Goal: Information Seeking & Learning: Find specific fact

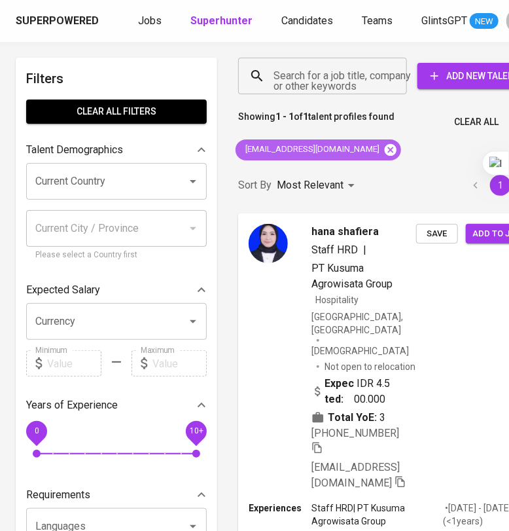
click at [385, 151] on icon at bounding box center [391, 149] width 12 height 12
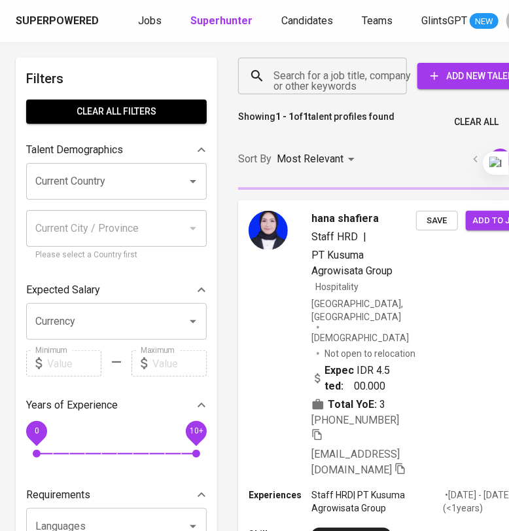
click at [342, 82] on input "Search for a job title, company or other keywords" at bounding box center [325, 75] width 111 height 25
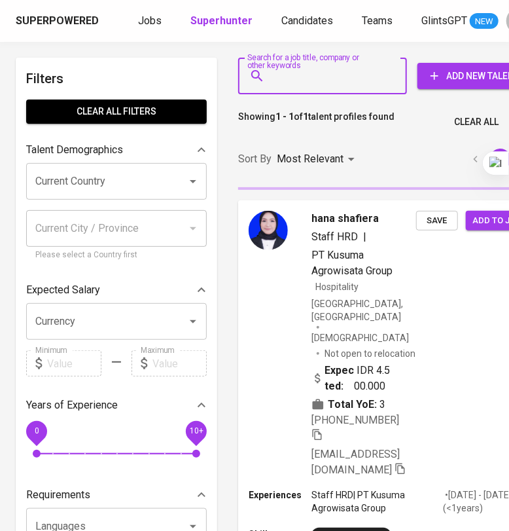
paste input "domi_afandy@hotmail.com"
type input "domi_afandy@hotmail.com"
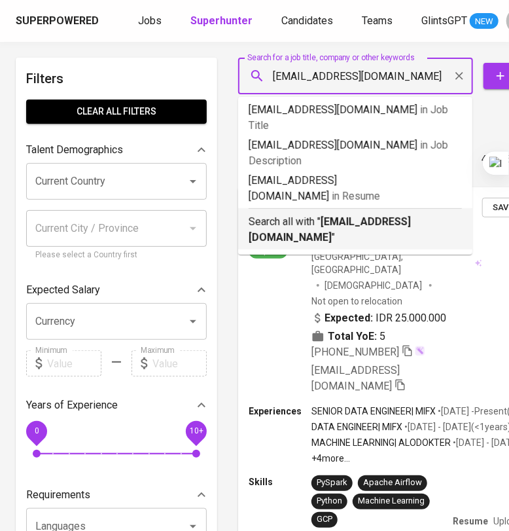
click at [380, 215] on b "domi_afandy@hotmail.com" at bounding box center [330, 229] width 162 height 28
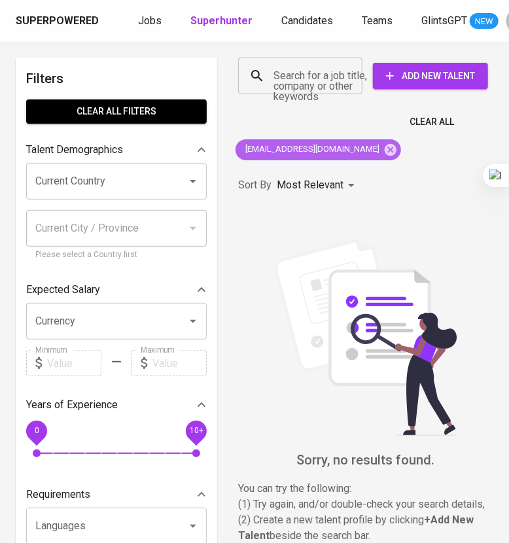
click at [383, 147] on icon at bounding box center [390, 150] width 14 height 14
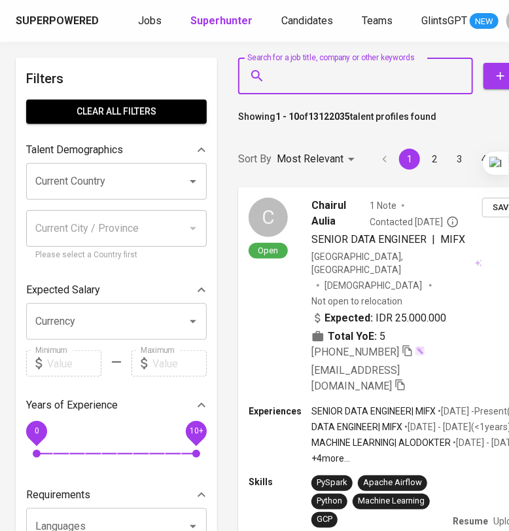
click at [295, 69] on input "Search for a job title, company or other keywords" at bounding box center [358, 75] width 177 height 25
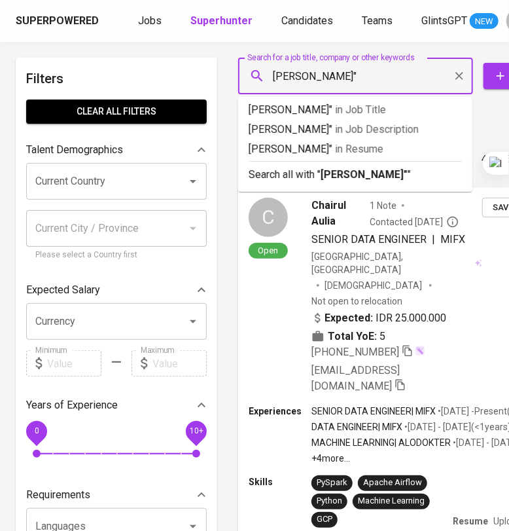
type input ""domi afandy""
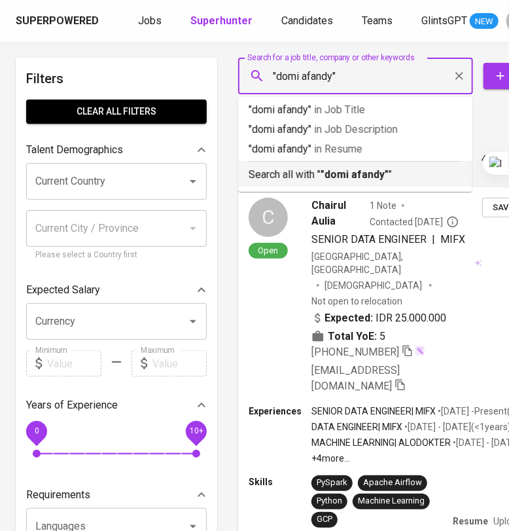
click at [358, 176] on b ""domi afandy"" at bounding box center [355, 174] width 68 height 12
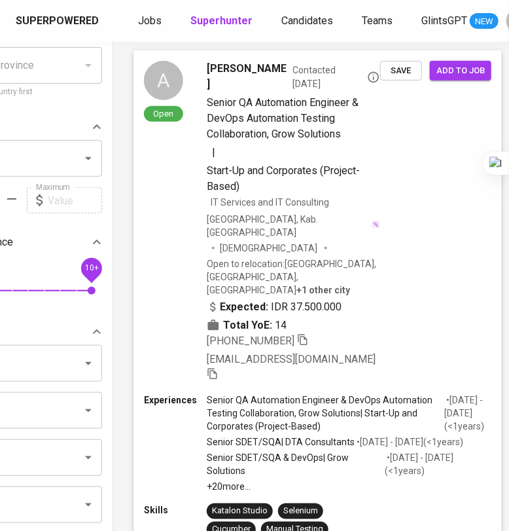
scroll to position [0, 105]
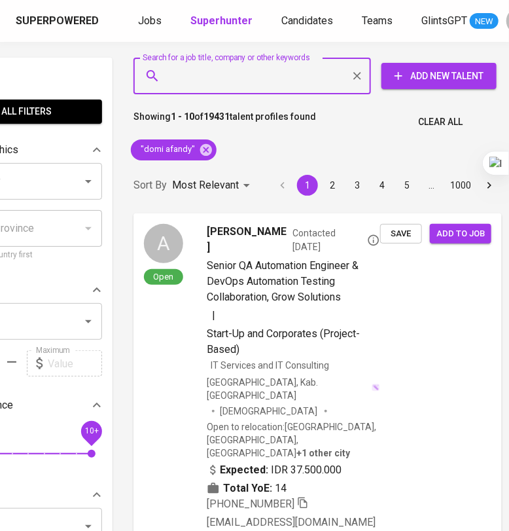
click at [281, 70] on input "Search for a job title, company or other keywords" at bounding box center [255, 75] width 180 height 25
paste input "andicahyowaluyojati@gmail.com"
type input "andicahyowaluyojati@gmail.com"
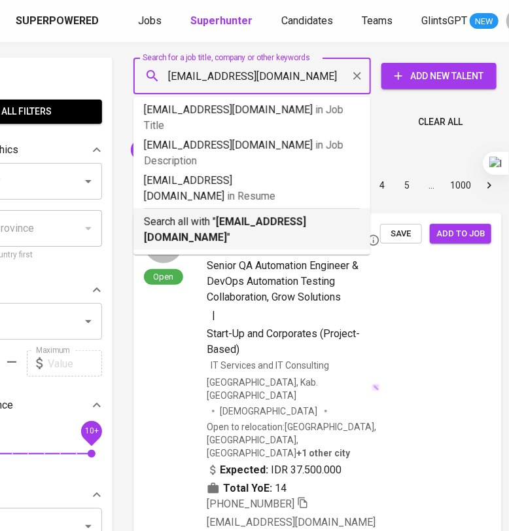
click at [246, 215] on b "andicahyowaluyojati@gmail.com" at bounding box center [225, 229] width 162 height 28
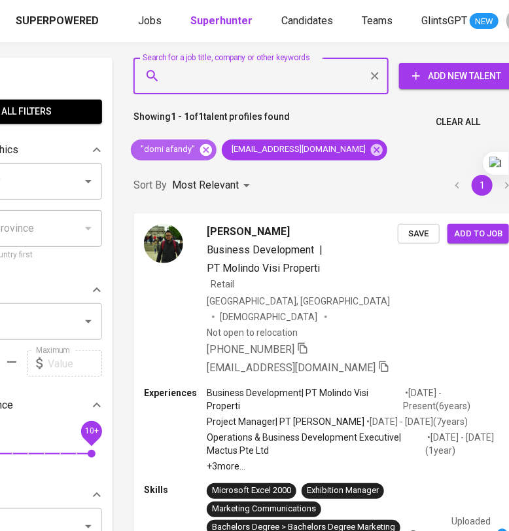
click at [205, 146] on icon at bounding box center [206, 149] width 12 height 12
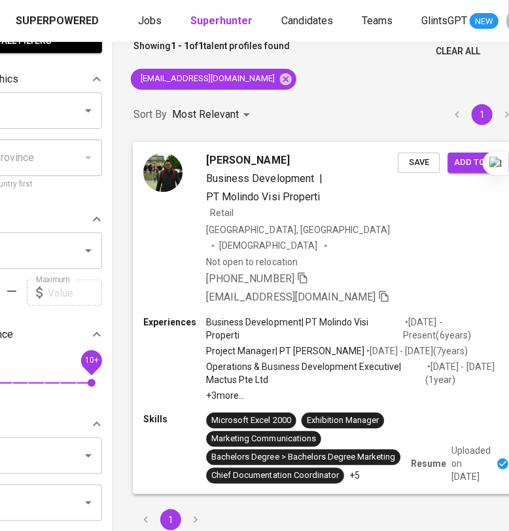
scroll to position [163, 105]
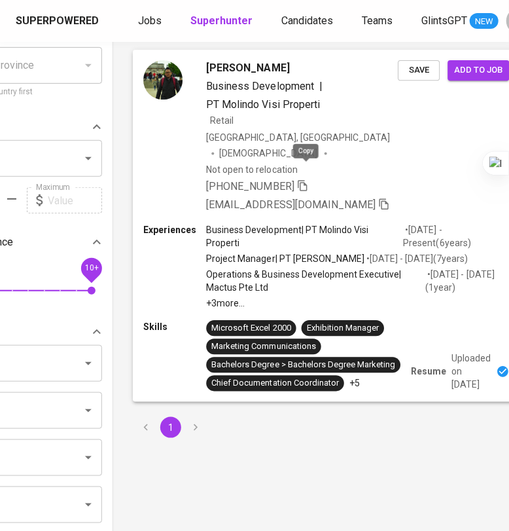
click at [304, 179] on icon "button" at bounding box center [303, 185] width 12 height 12
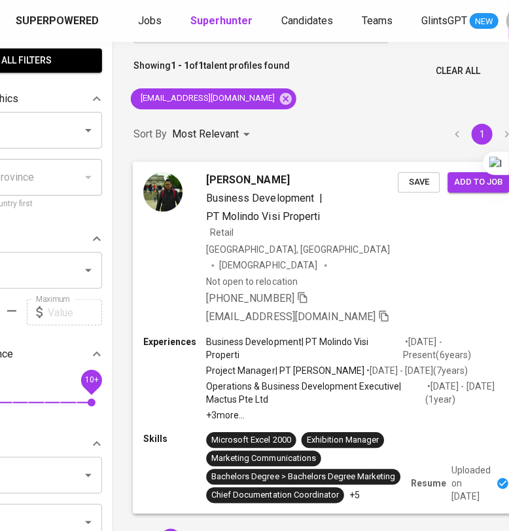
scroll to position [0, 105]
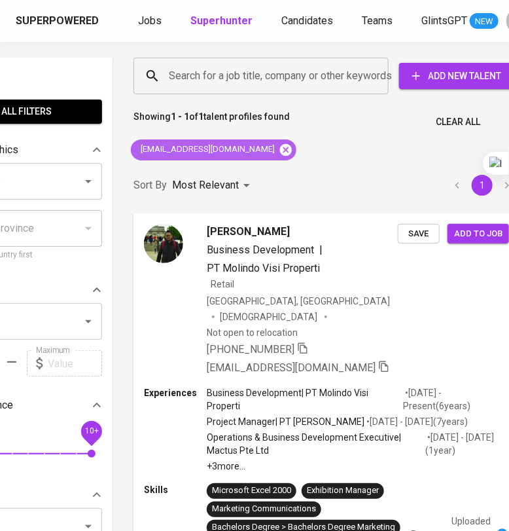
click at [281, 149] on icon at bounding box center [286, 149] width 12 height 12
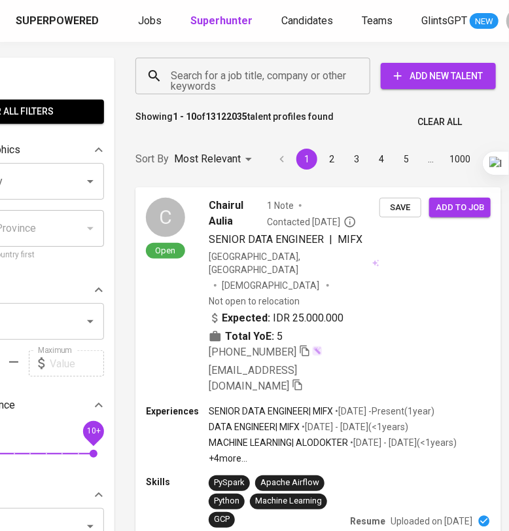
scroll to position [0, 101]
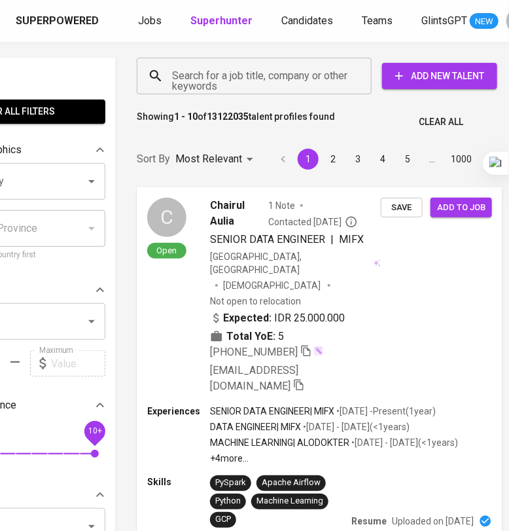
click at [250, 73] on input "Search for a job title, company or other keywords" at bounding box center [257, 75] width 177 height 25
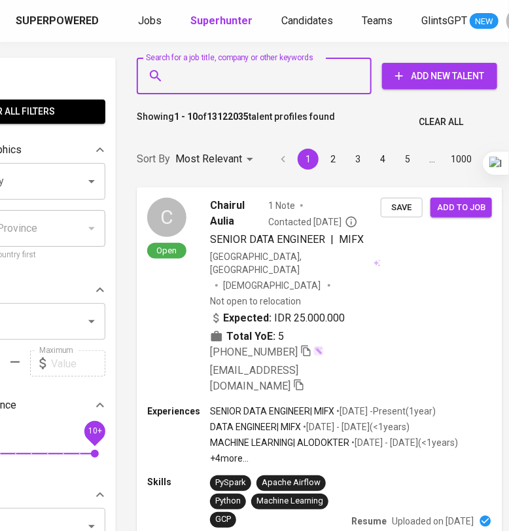
paste input "[PERSON_NAME]"
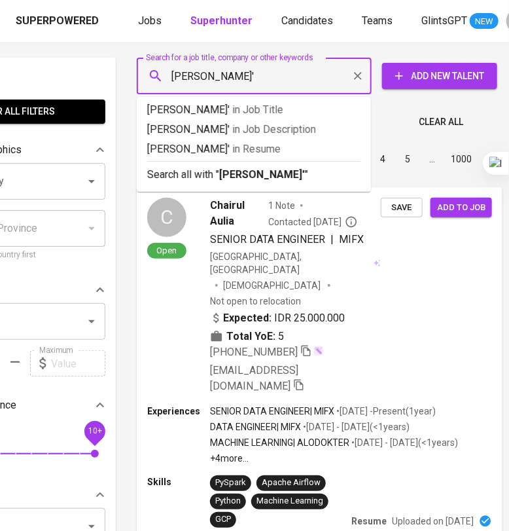
type input ""Regan Sudjarwadi'"
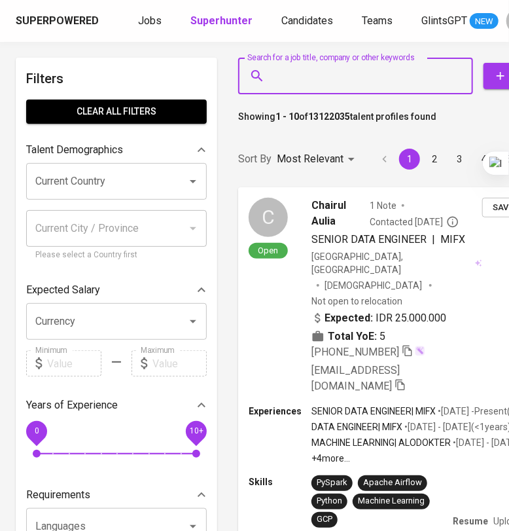
click at [341, 78] on input "Search for a job title, company or other keywords" at bounding box center [358, 75] width 177 height 25
paste input "[PERSON_NAME]"
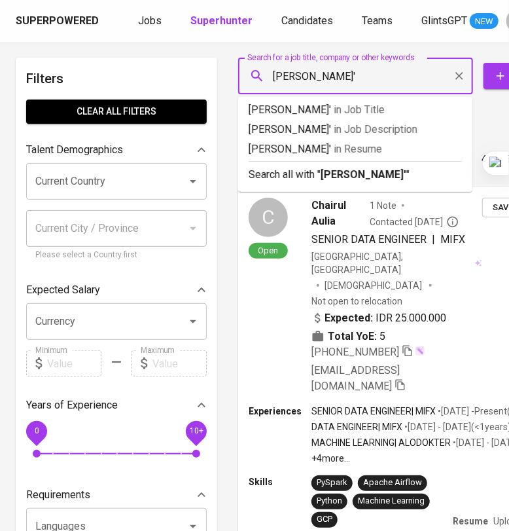
type input "'[PERSON_NAME]'"
click at [370, 174] on b "'[PERSON_NAME]'" at bounding box center [365, 174] width 88 height 12
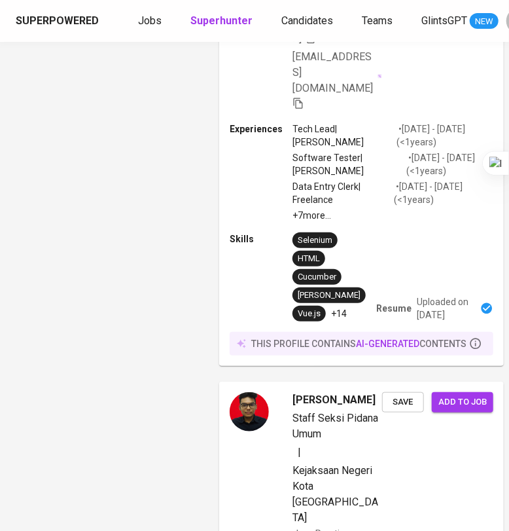
scroll to position [4793, 19]
